Goal: Information Seeking & Learning: Learn about a topic

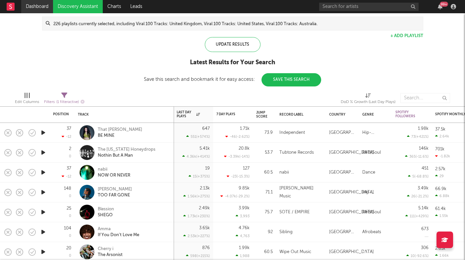
click at [40, 2] on link "Dashboard" at bounding box center [37, 6] width 32 height 13
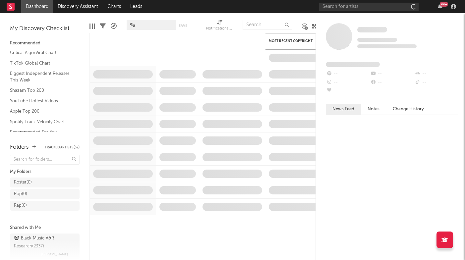
scroll to position [41, 0]
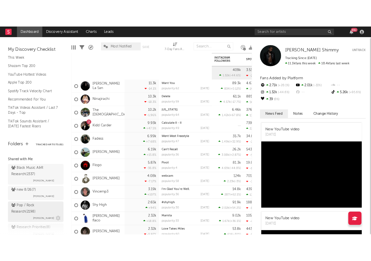
scroll to position [61, 0]
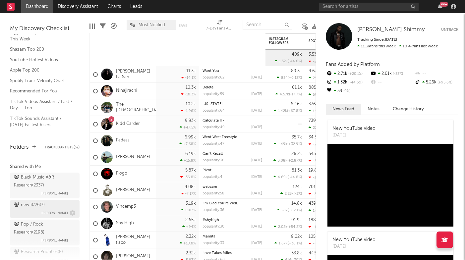
click at [47, 206] on div "new 8/26 ( 7 ) Brendan Condron" at bounding box center [45, 209] width 62 height 16
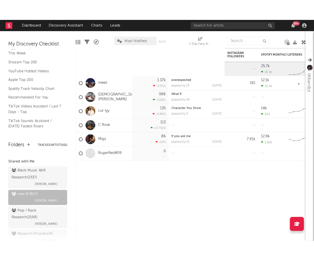
scroll to position [41, 0]
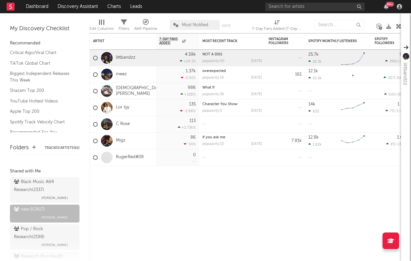
scroll to position [81, 0]
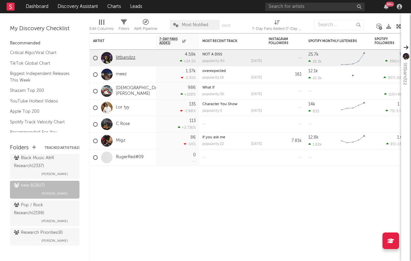
click at [128, 59] on link "littbandzz" at bounding box center [126, 58] width 20 height 6
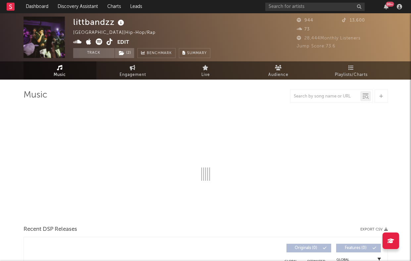
select select "1w"
